Goal: Navigation & Orientation: Find specific page/section

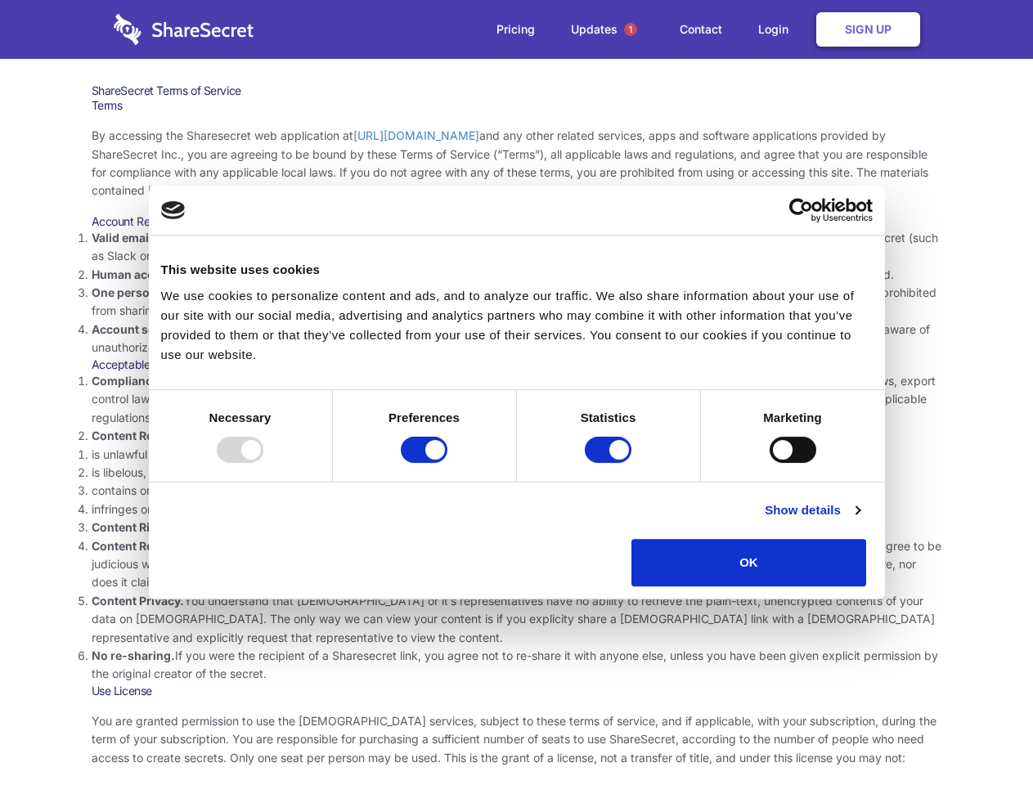
click at [516, 392] on li "Compliance with local laws and regulations. Your use of the Sharesecret must no…" at bounding box center [517, 399] width 850 height 55
click at [263, 463] on div at bounding box center [240, 450] width 47 height 26
click at [447, 463] on input "Preferences" at bounding box center [424, 450] width 47 height 26
checkbox input "false"
click at [610, 463] on input "Statistics" at bounding box center [608, 450] width 47 height 26
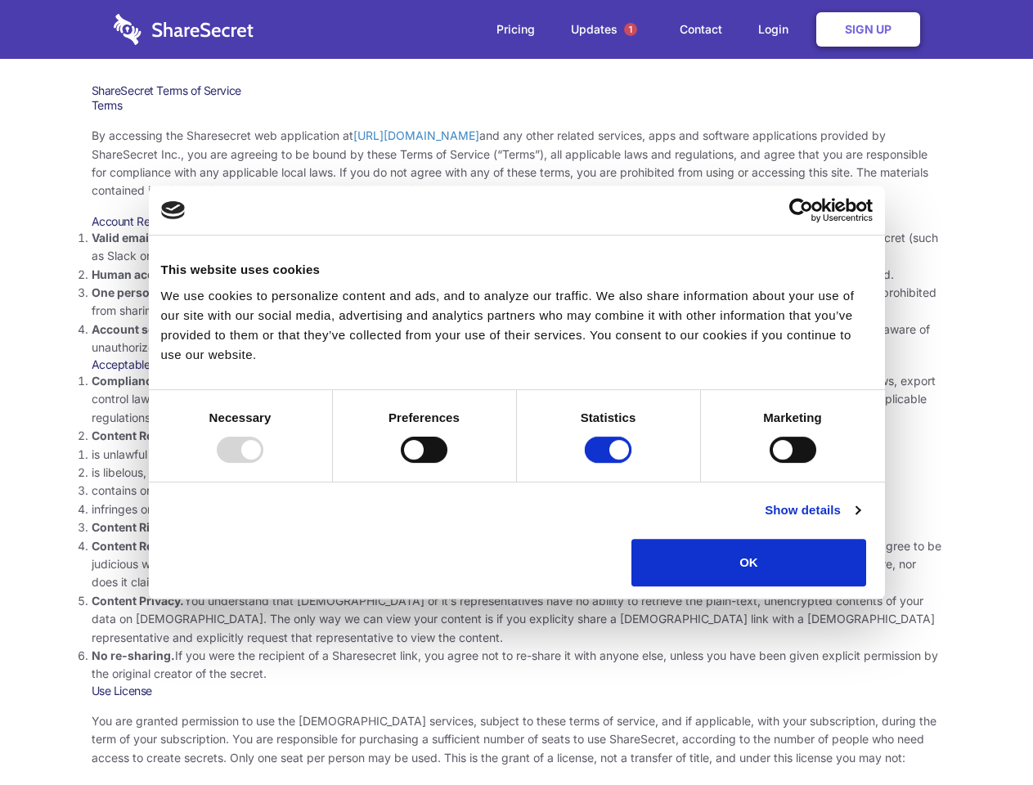
checkbox input "false"
click at [769, 463] on input "Marketing" at bounding box center [792, 450] width 47 height 26
checkbox input "true"
click at [859, 520] on link "Show details" at bounding box center [812, 510] width 95 height 20
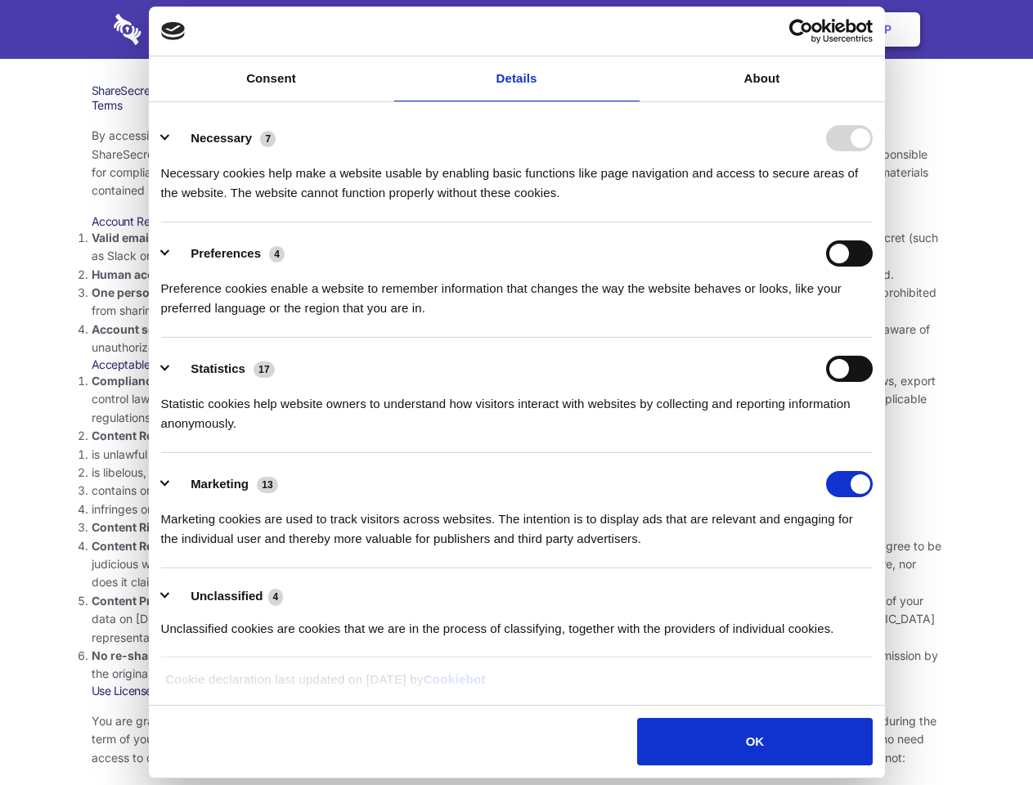
click at [880, 592] on ul "Necessary 7 Necessary cookies help make a website usable by enabling basic func…" at bounding box center [516, 382] width 727 height 551
click at [630, 29] on span "1" at bounding box center [630, 29] width 13 height 13
